Goal: Find specific page/section: Find specific page/section

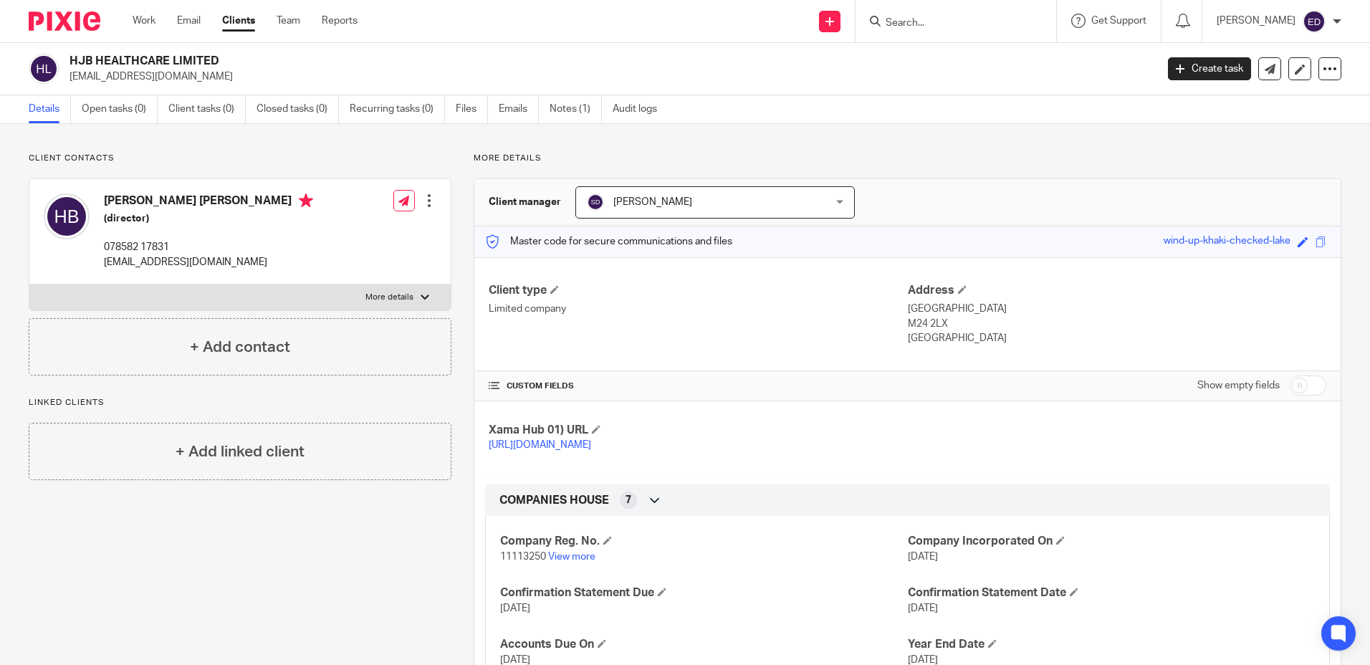
click at [1014, 14] on form at bounding box center [960, 21] width 153 height 18
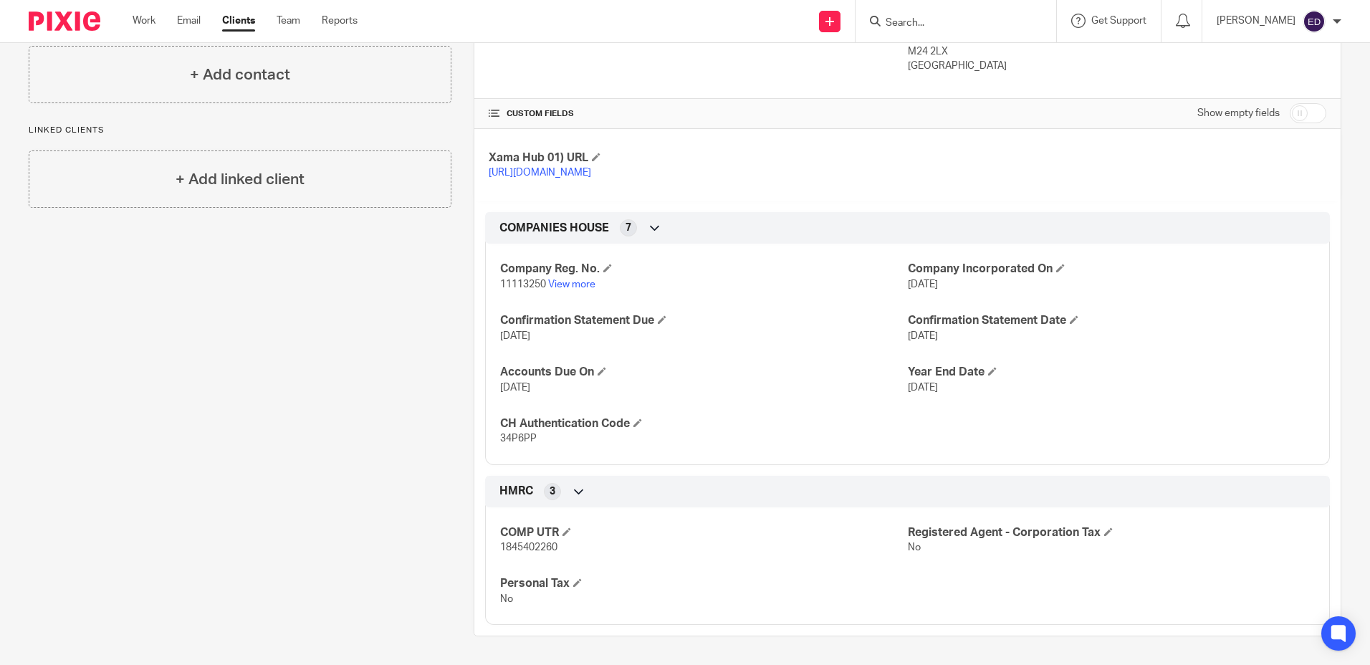
click at [973, 19] on input "Search" at bounding box center [948, 23] width 129 height 13
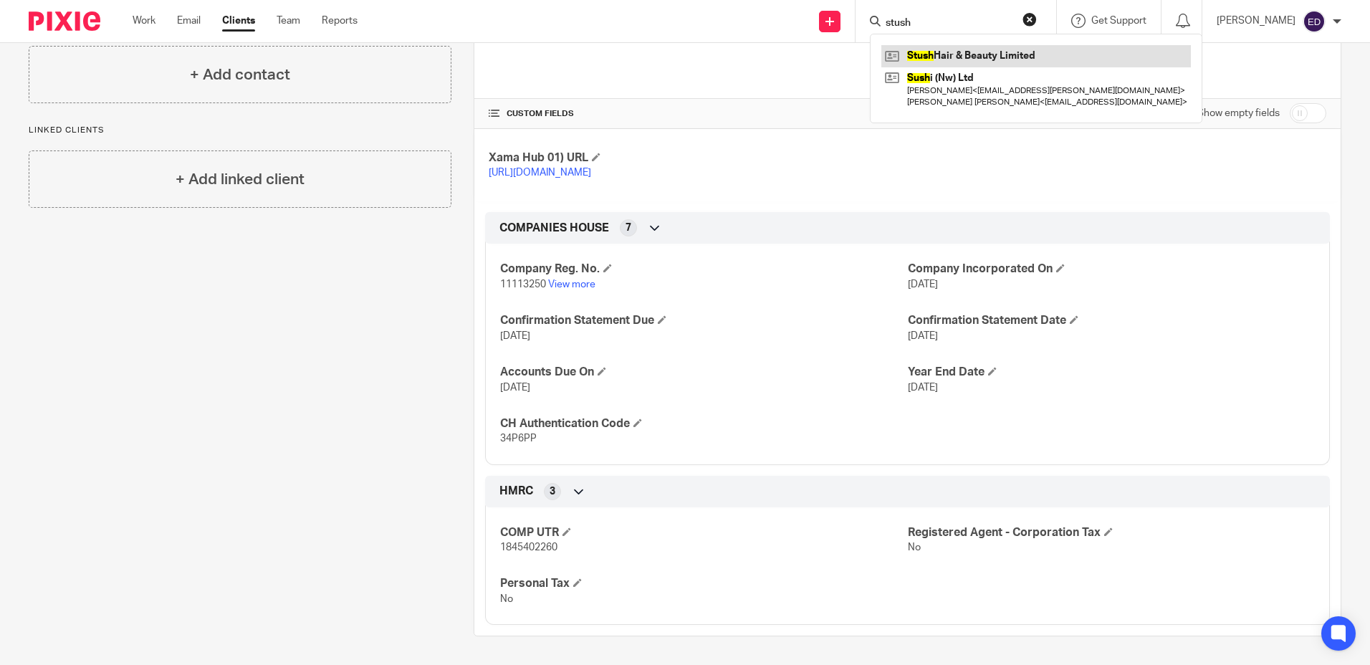
type input "stush"
click at [988, 52] on link at bounding box center [1036, 55] width 310 height 21
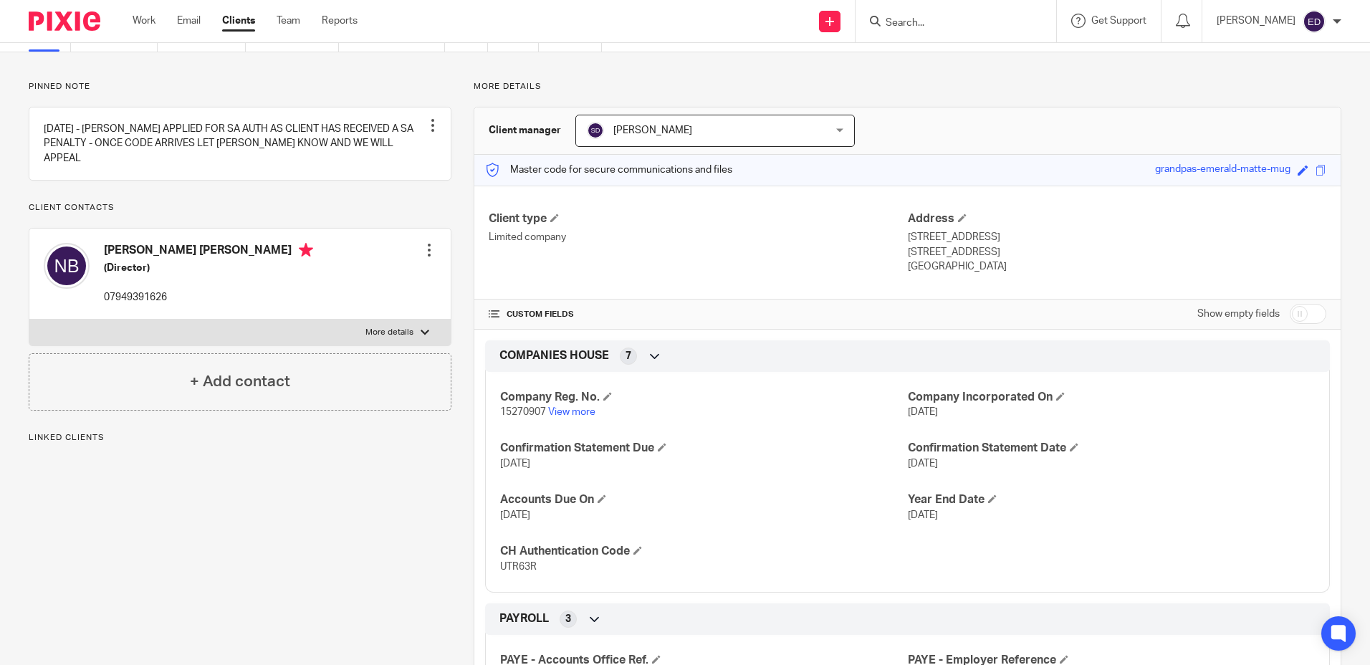
scroll to position [143, 0]
